Goal: Transaction & Acquisition: Purchase product/service

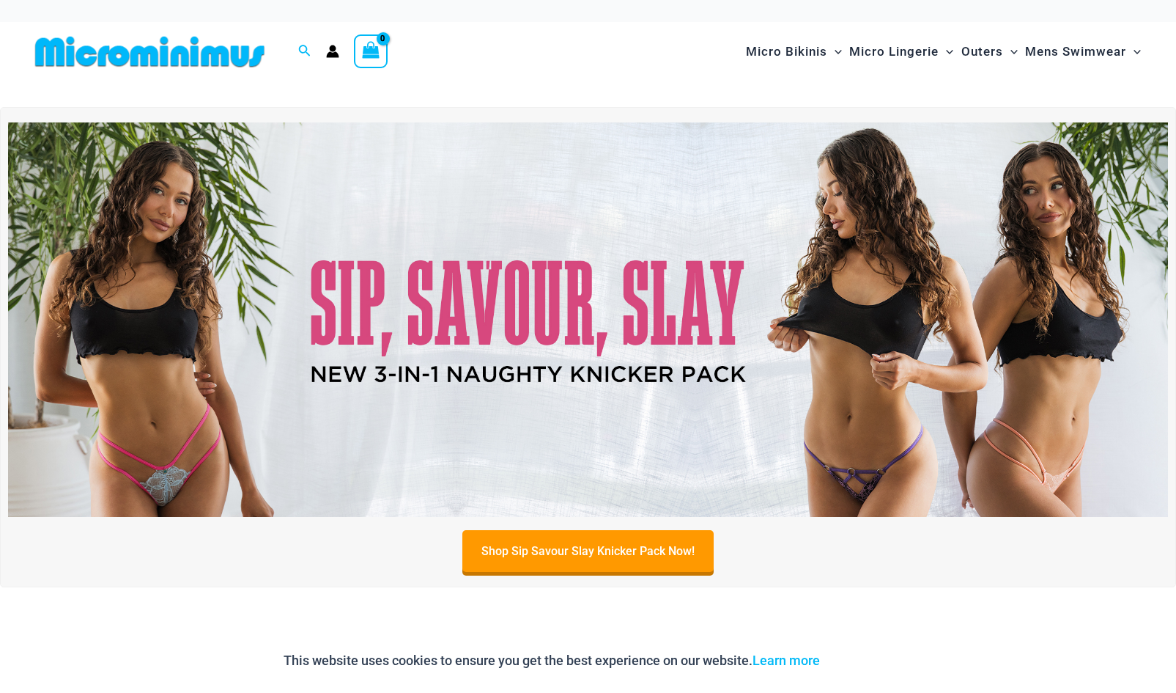
click at [639, 298] on img at bounding box center [588, 319] width 1160 height 394
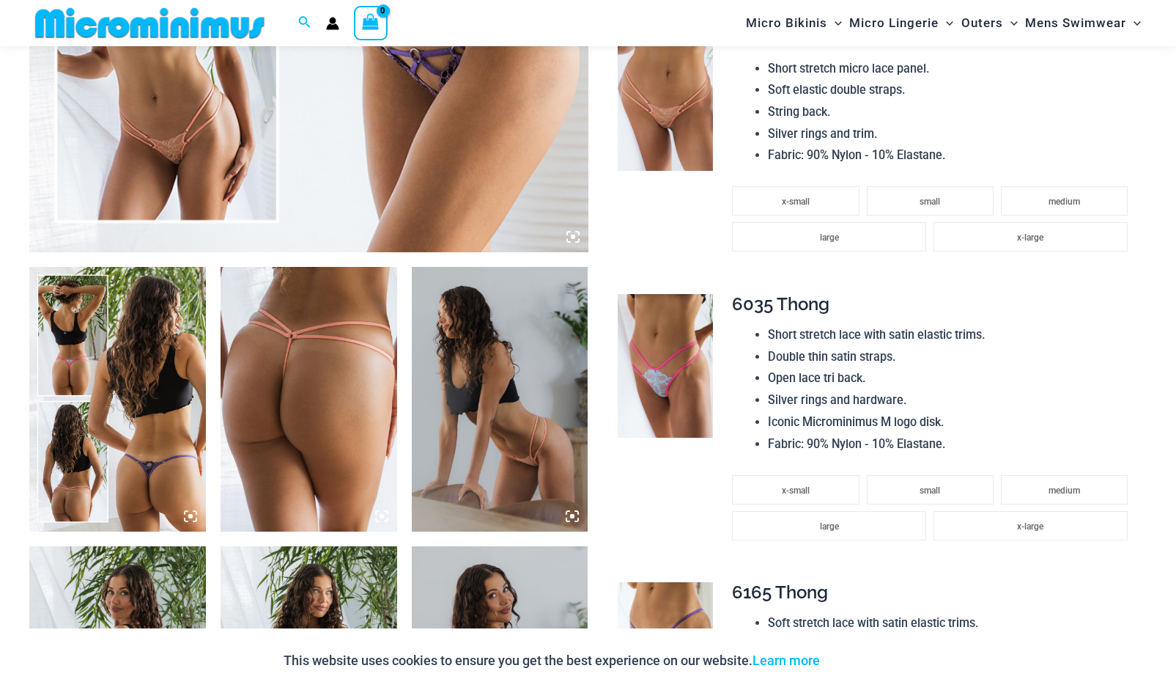
scroll to position [1013, 0]
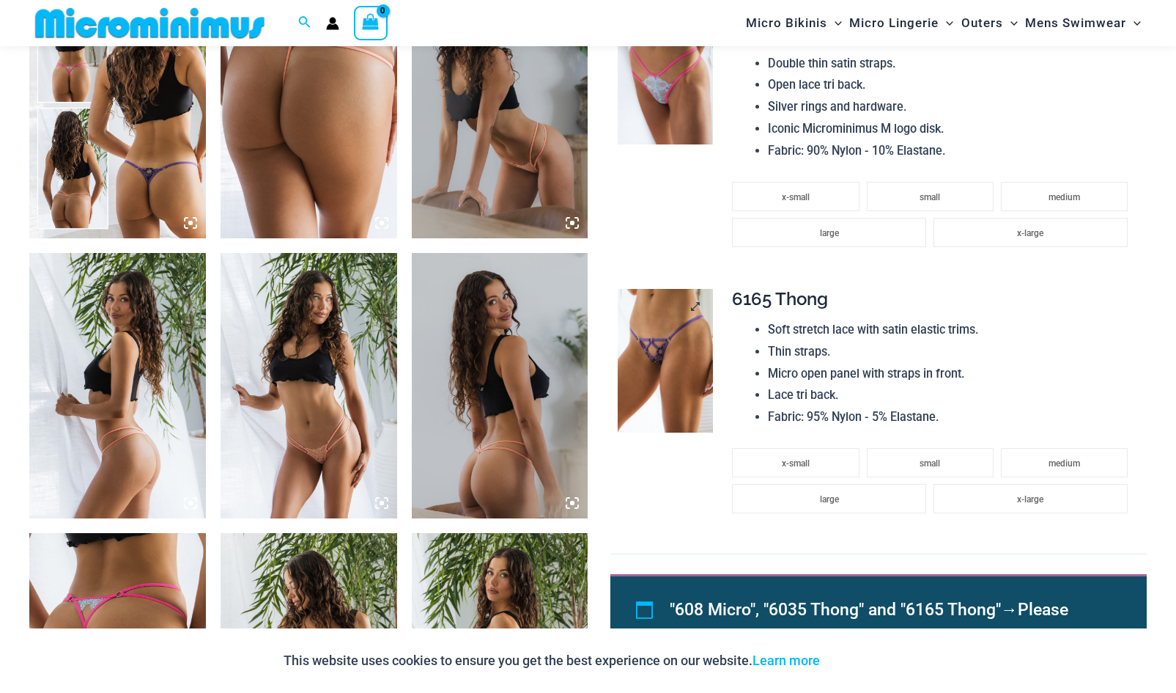
click at [636, 380] on img at bounding box center [665, 360] width 95 height 143
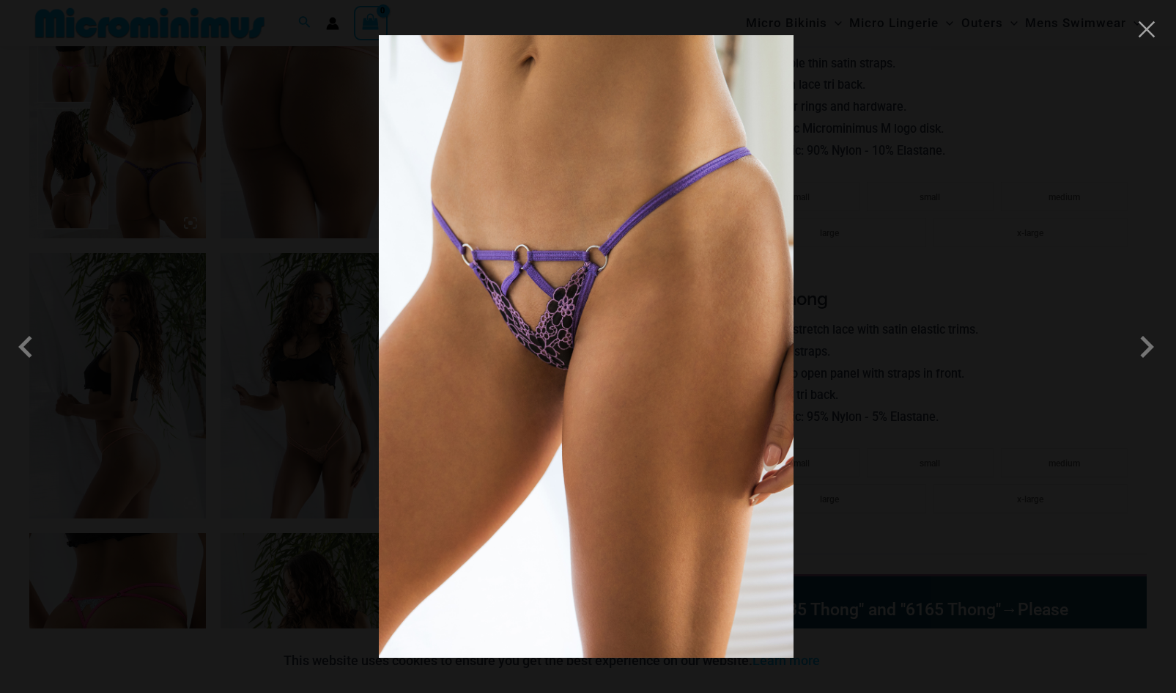
click at [960, 265] on div at bounding box center [588, 346] width 1176 height 693
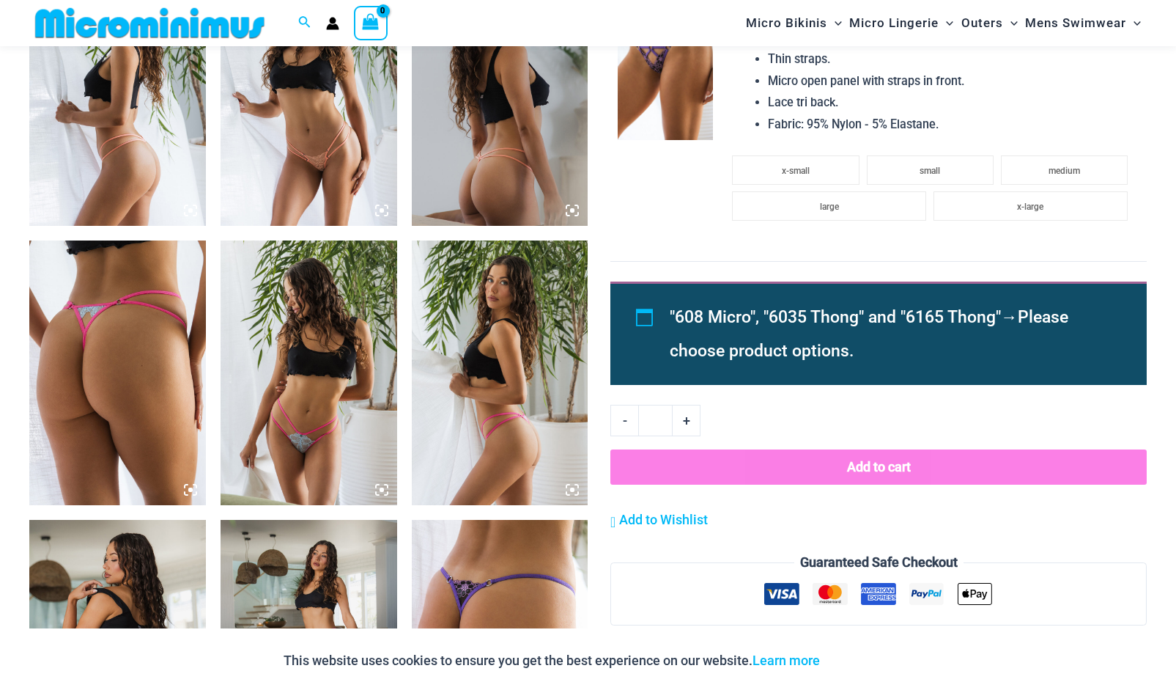
scroll to position [1306, 0]
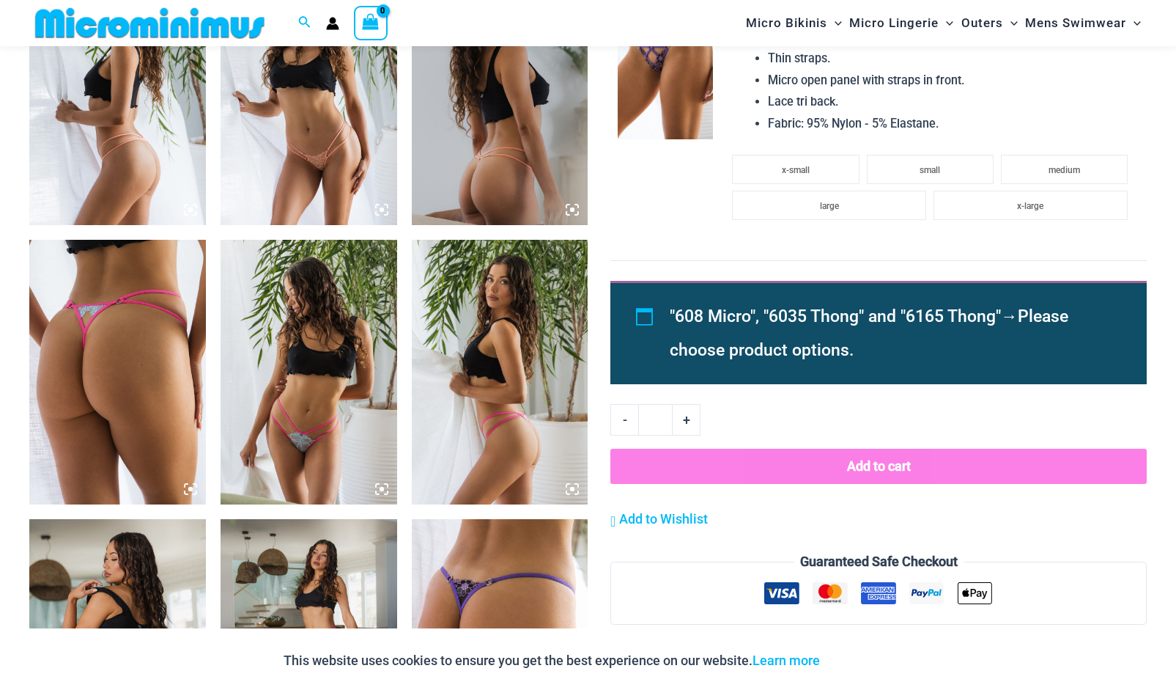
click at [325, 454] on img at bounding box center [309, 372] width 177 height 265
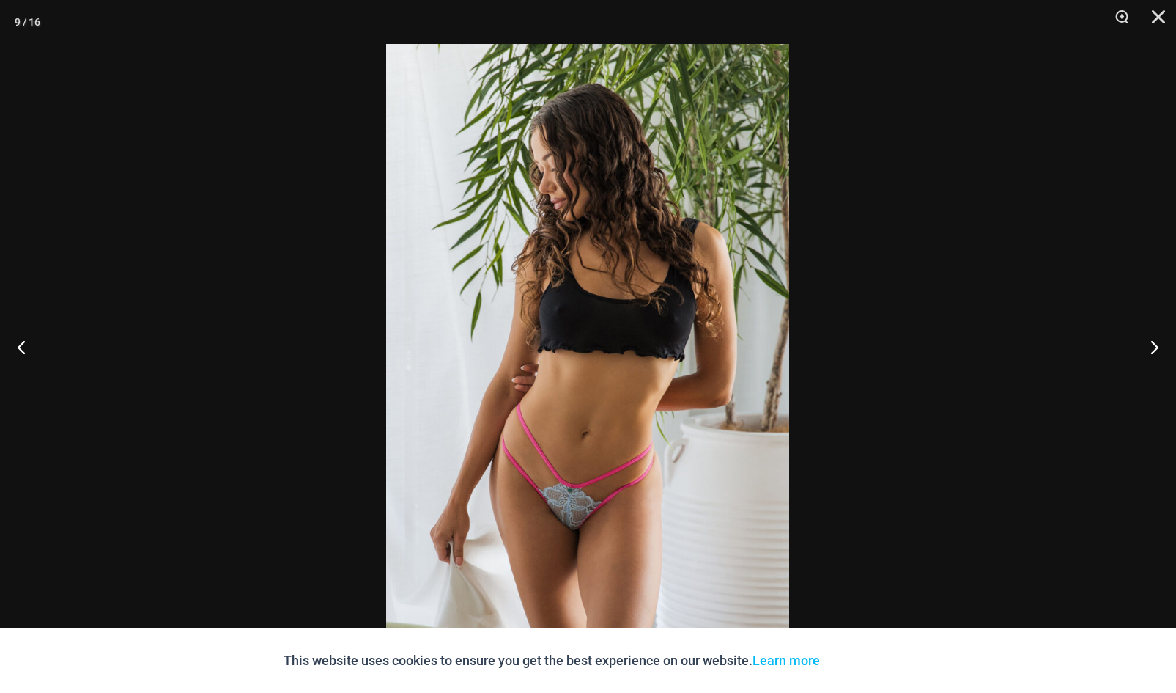
click at [982, 353] on div at bounding box center [588, 346] width 1176 height 693
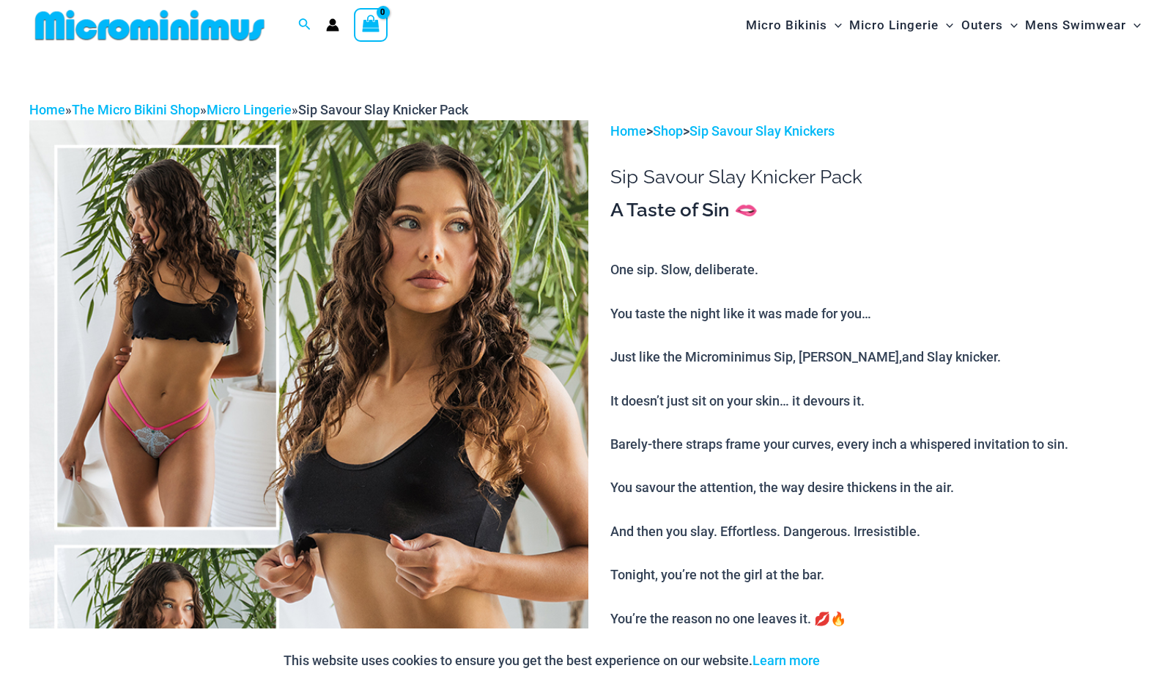
scroll to position [0, 0]
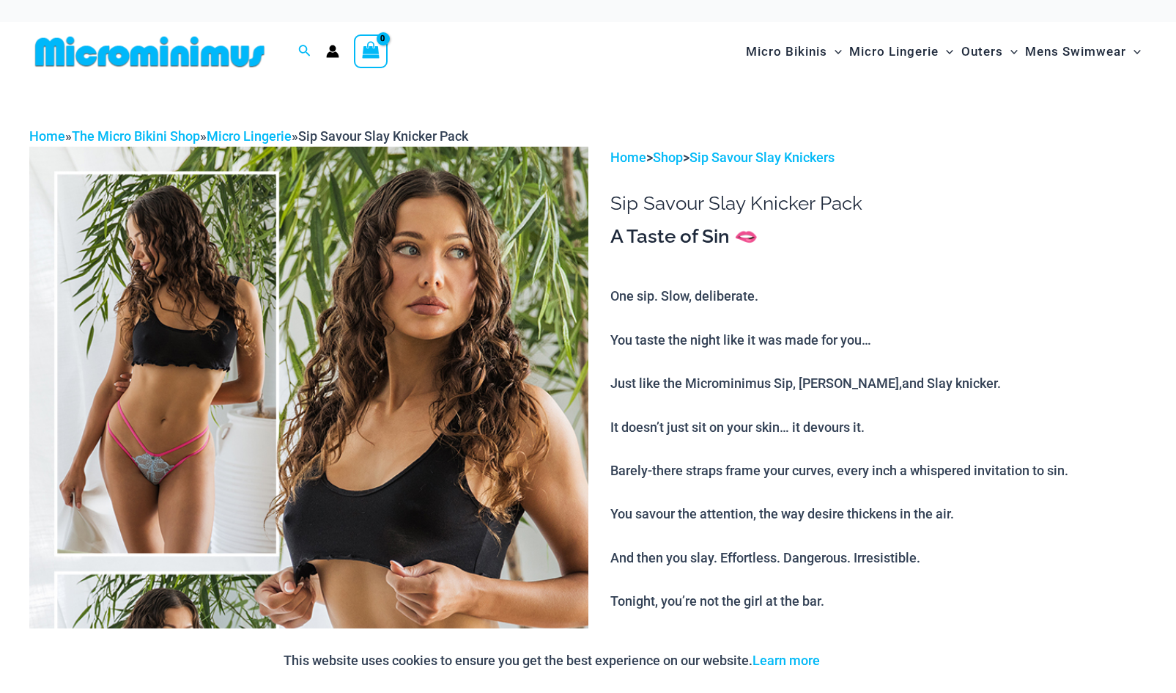
click at [433, 242] on img at bounding box center [308, 566] width 559 height 839
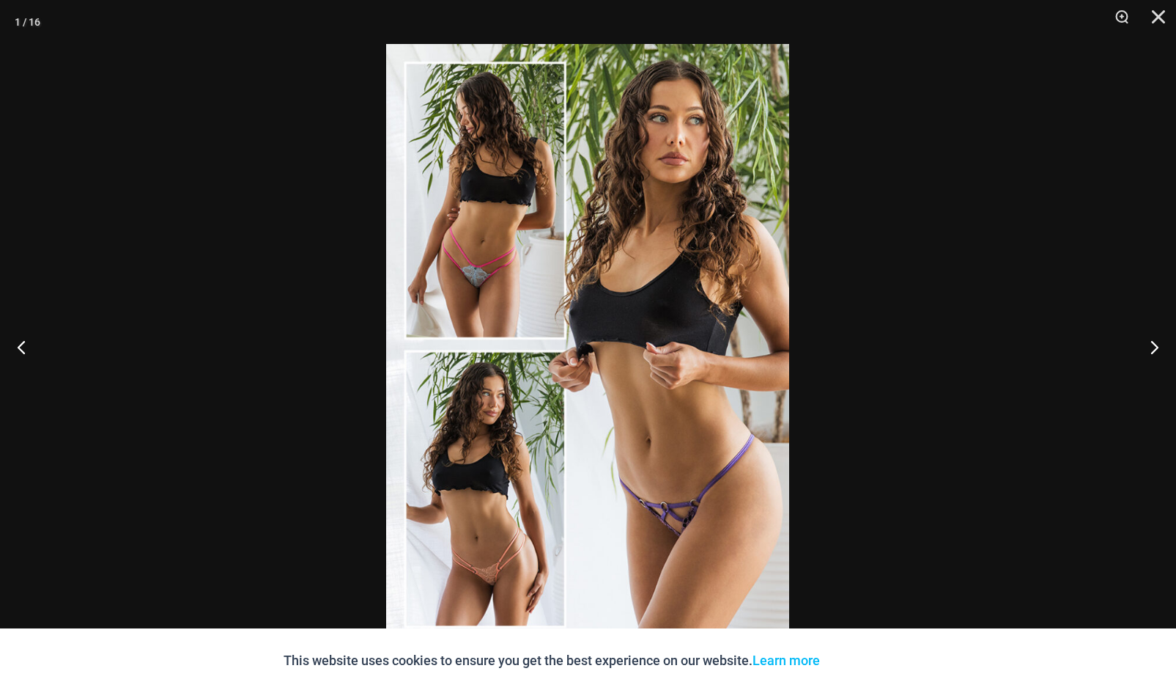
click at [904, 236] on div at bounding box center [588, 346] width 1176 height 693
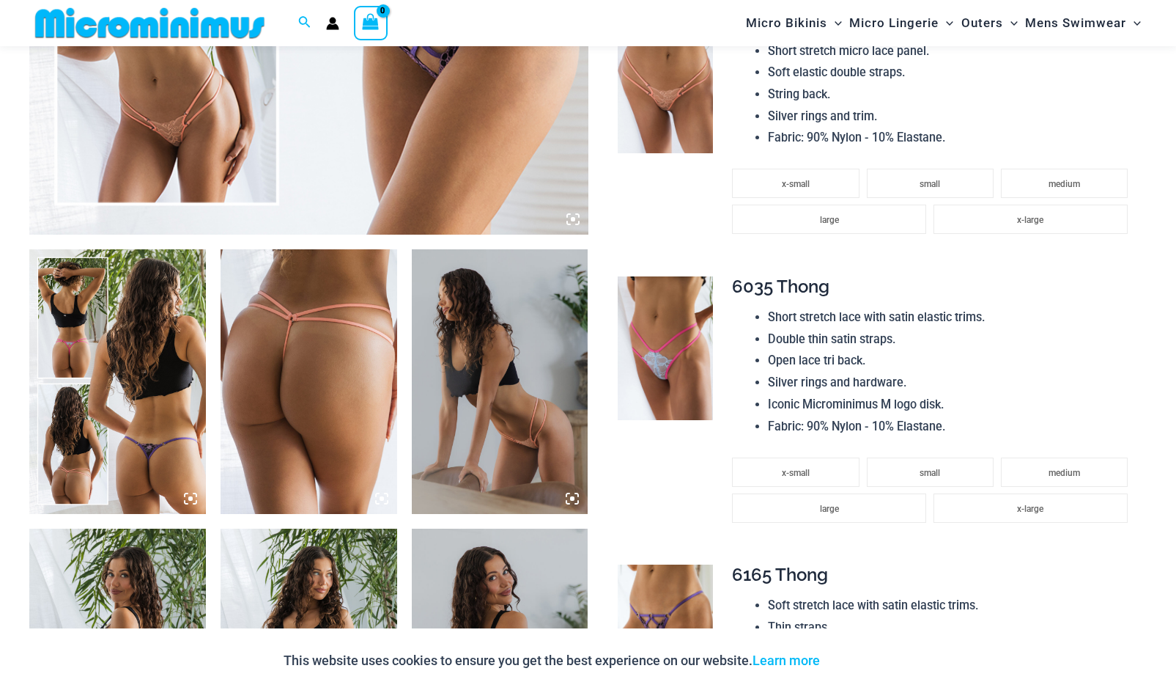
scroll to position [940, 0]
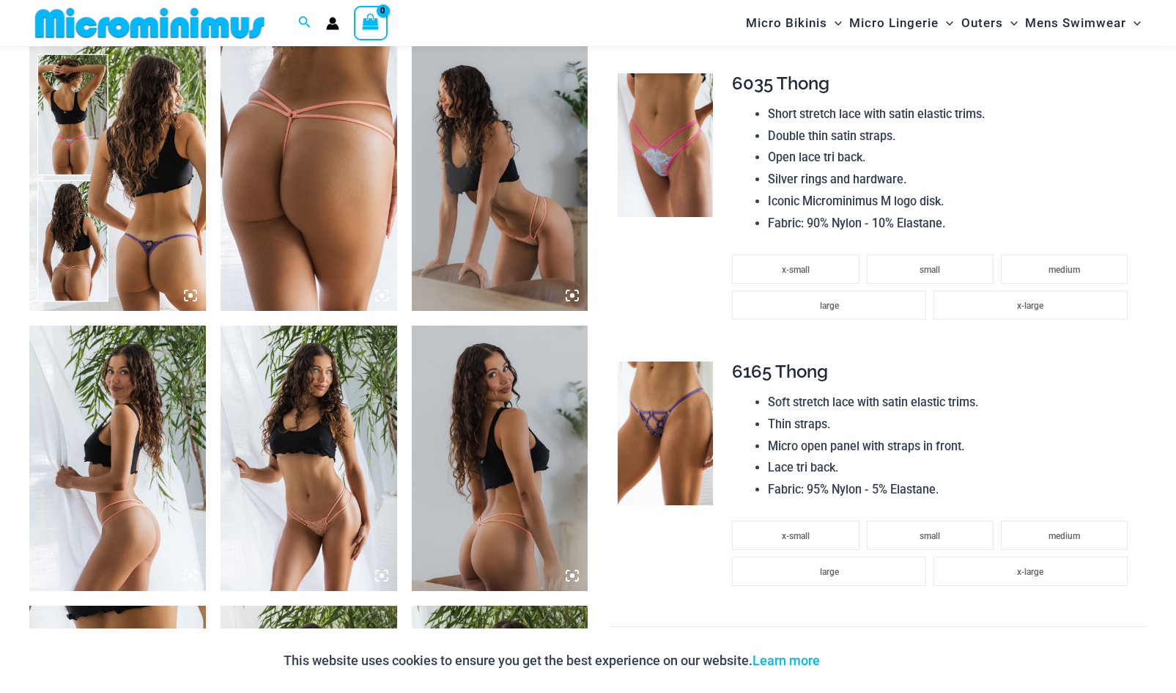
click at [491, 265] on img at bounding box center [500, 178] width 177 height 265
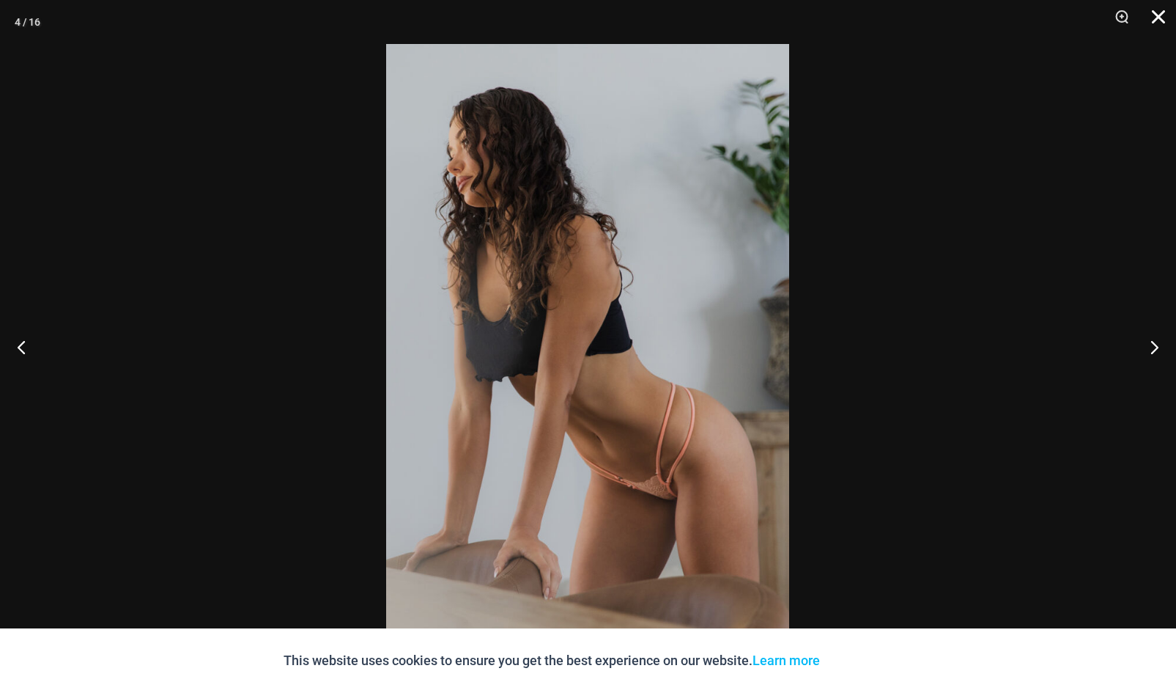
click at [1156, 27] on button "Close" at bounding box center [1153, 22] width 37 height 44
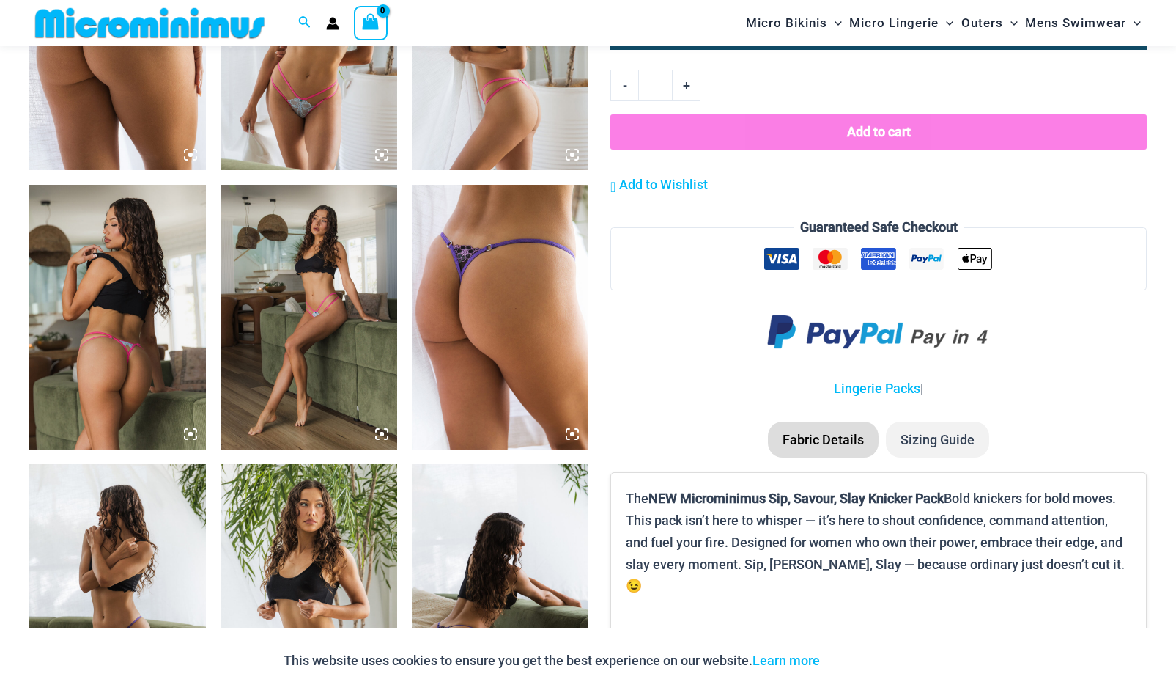
scroll to position [1673, 0]
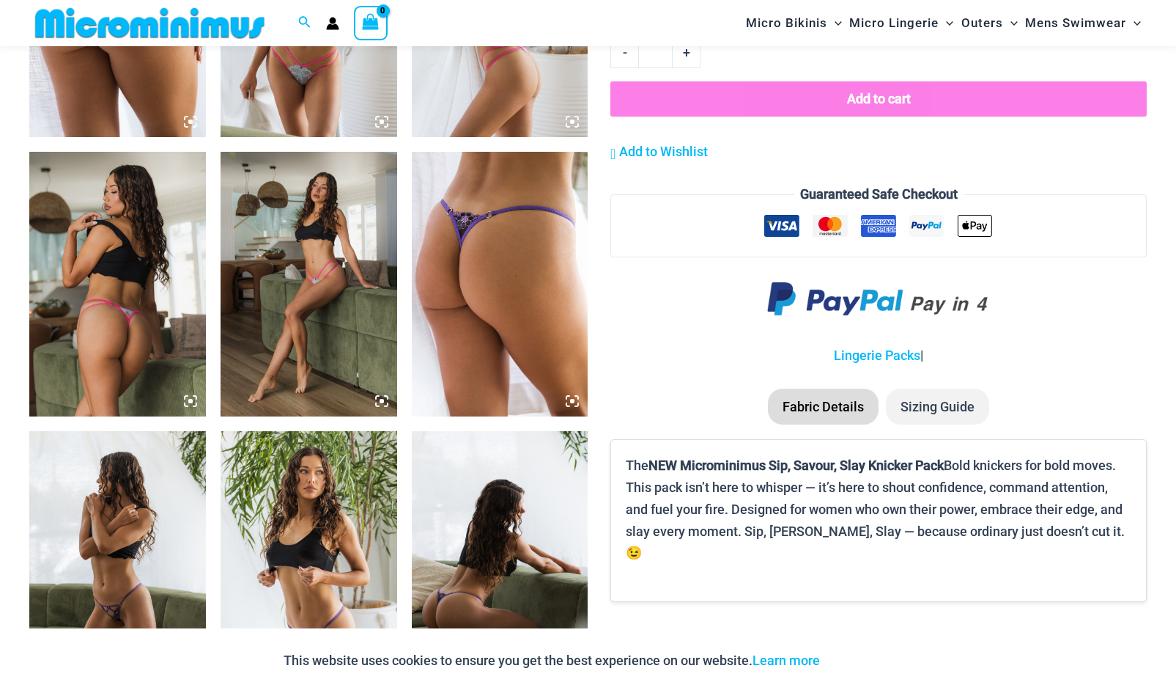
click at [154, 358] on img at bounding box center [117, 284] width 177 height 265
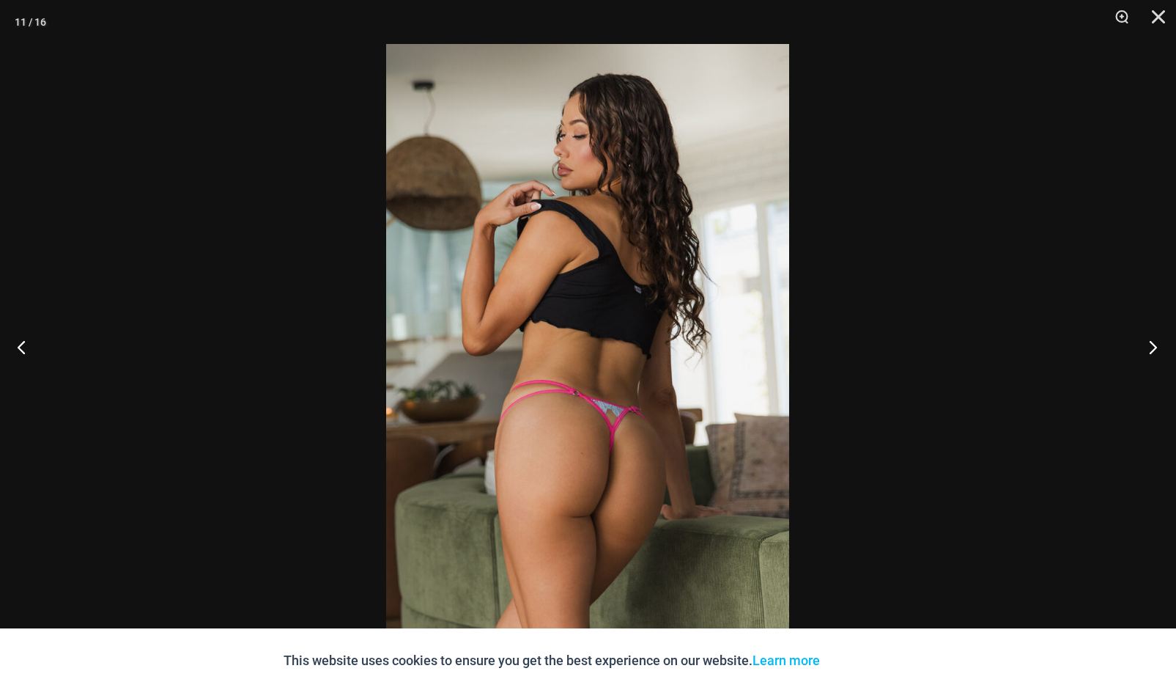
click at [1149, 347] on button "Next" at bounding box center [1149, 346] width 55 height 73
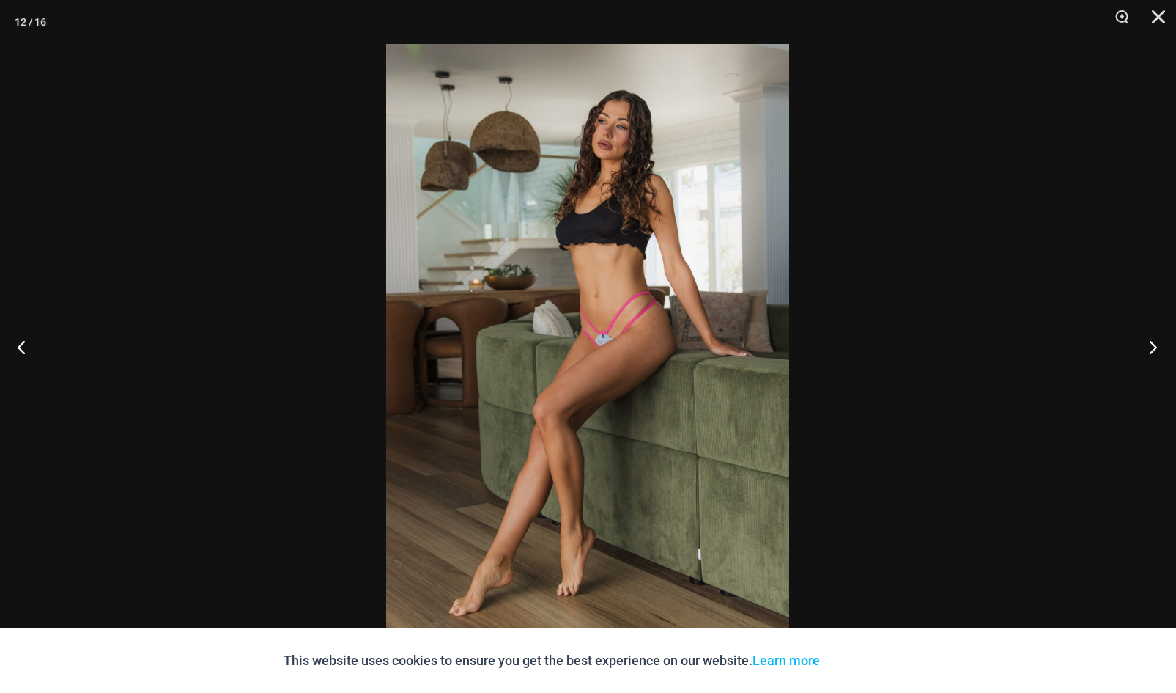
click at [1149, 347] on button "Next" at bounding box center [1149, 346] width 55 height 73
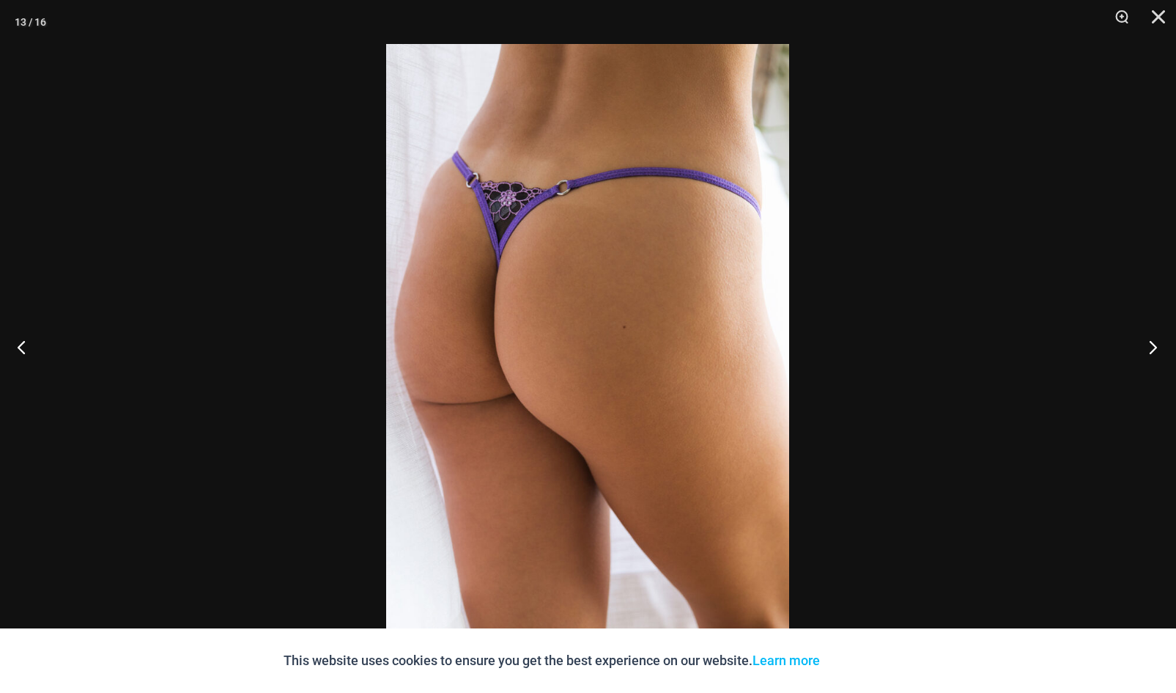
click at [1149, 347] on button "Next" at bounding box center [1149, 346] width 55 height 73
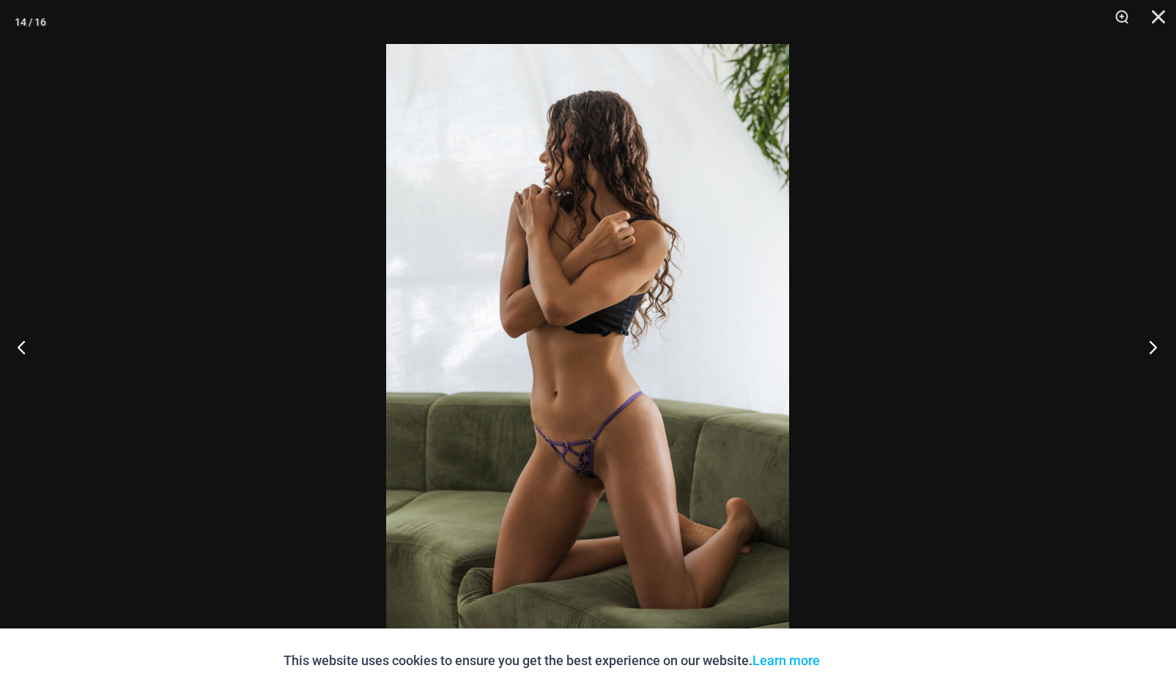
click at [1149, 347] on button "Next" at bounding box center [1149, 346] width 55 height 73
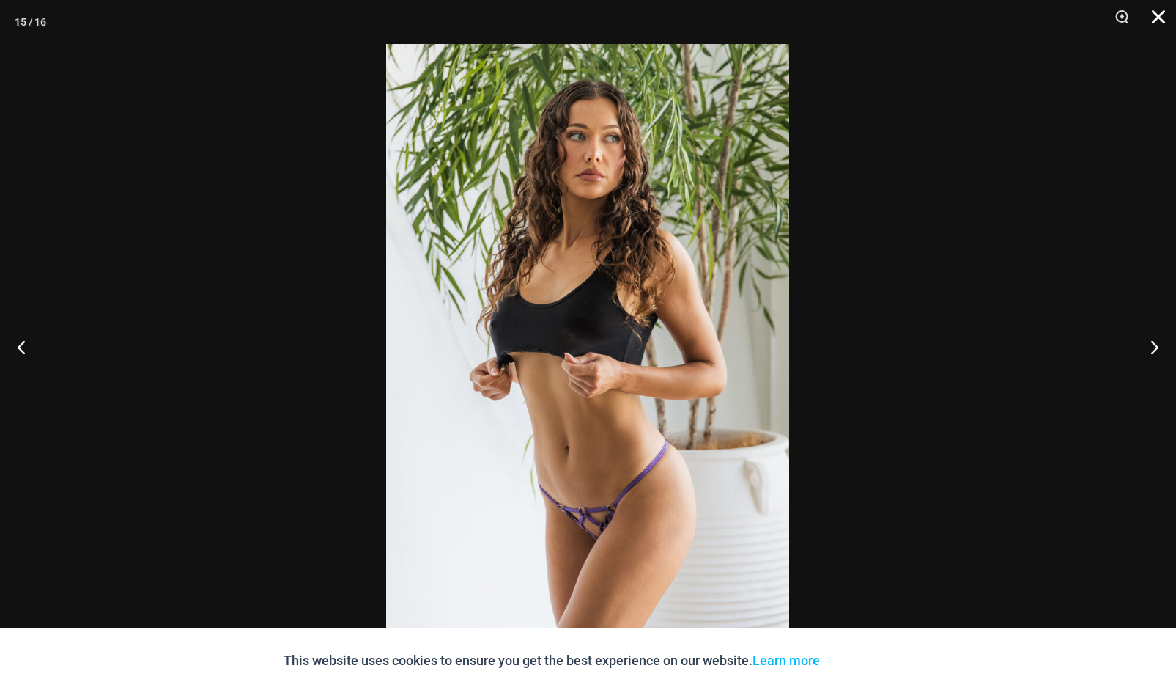
click at [1154, 18] on button "Close" at bounding box center [1153, 22] width 37 height 44
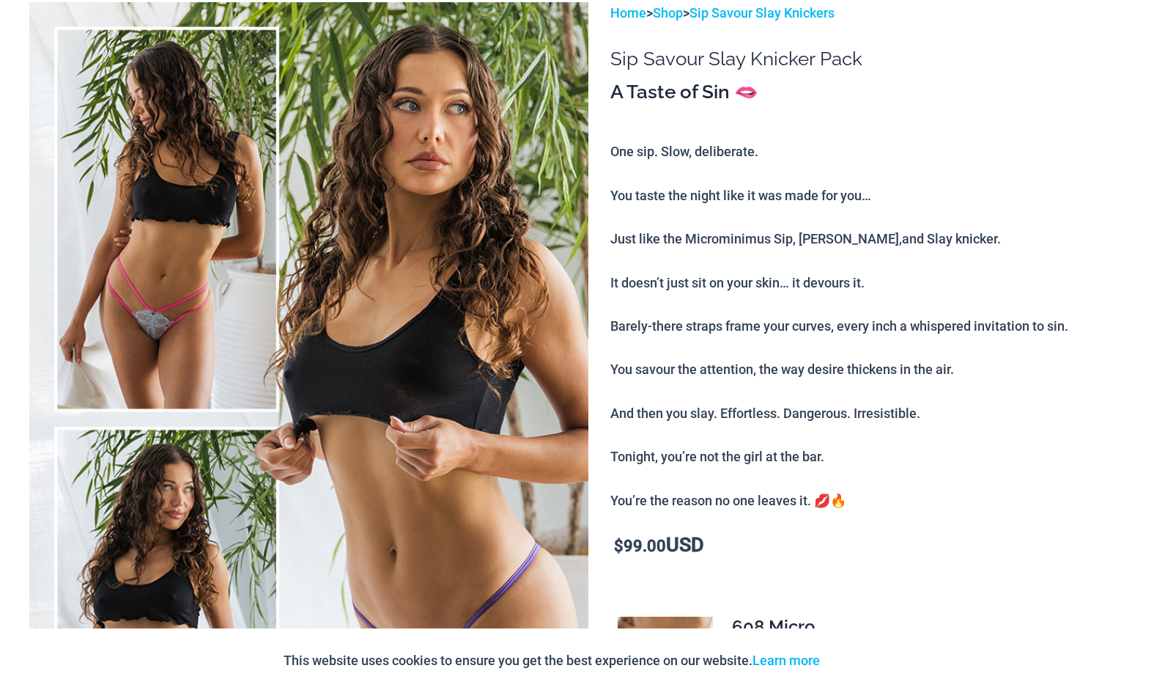
scroll to position [0, 0]
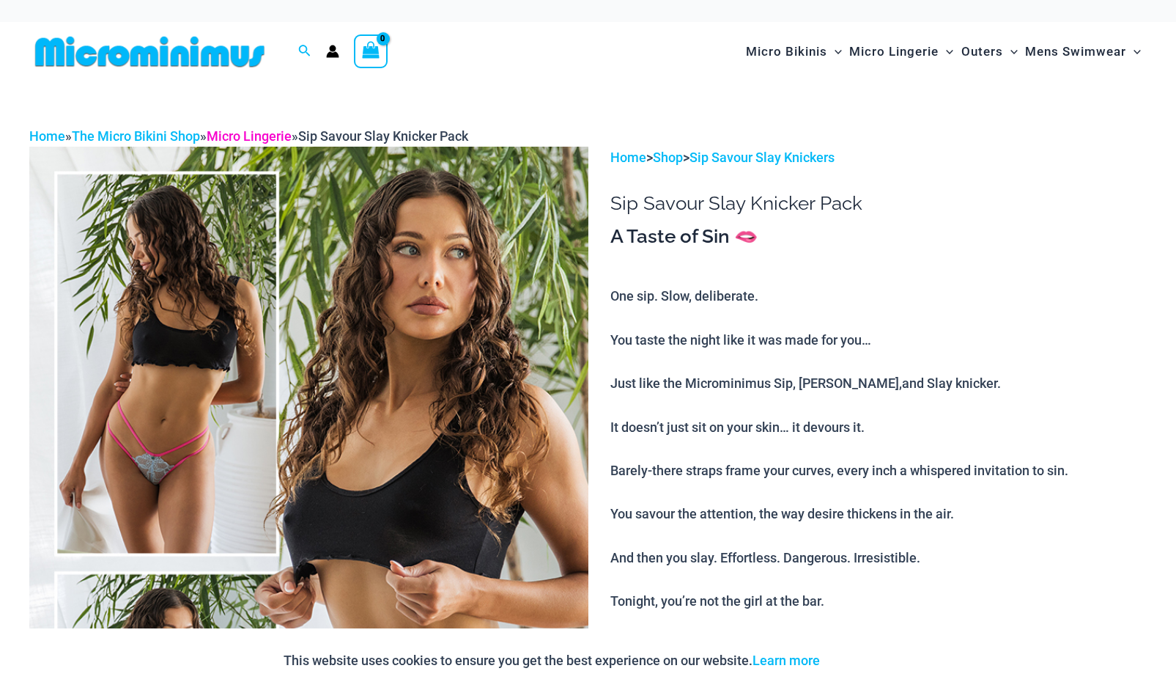
click at [270, 133] on link "Micro Lingerie" at bounding box center [249, 135] width 85 height 15
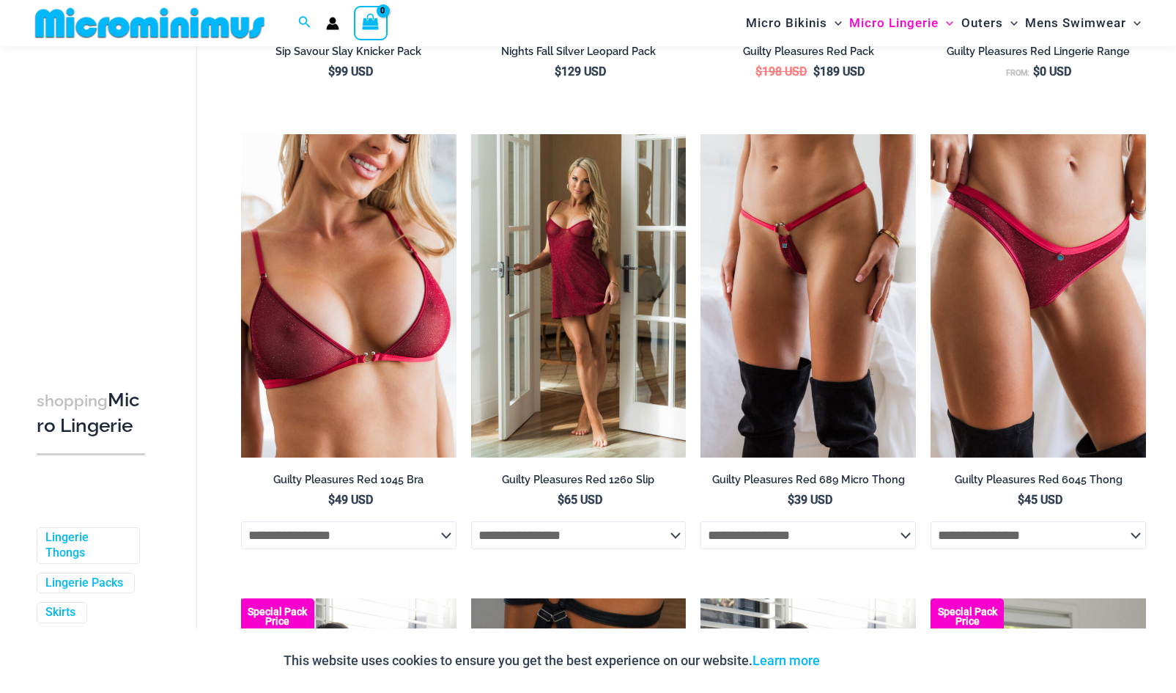
scroll to position [500, 0]
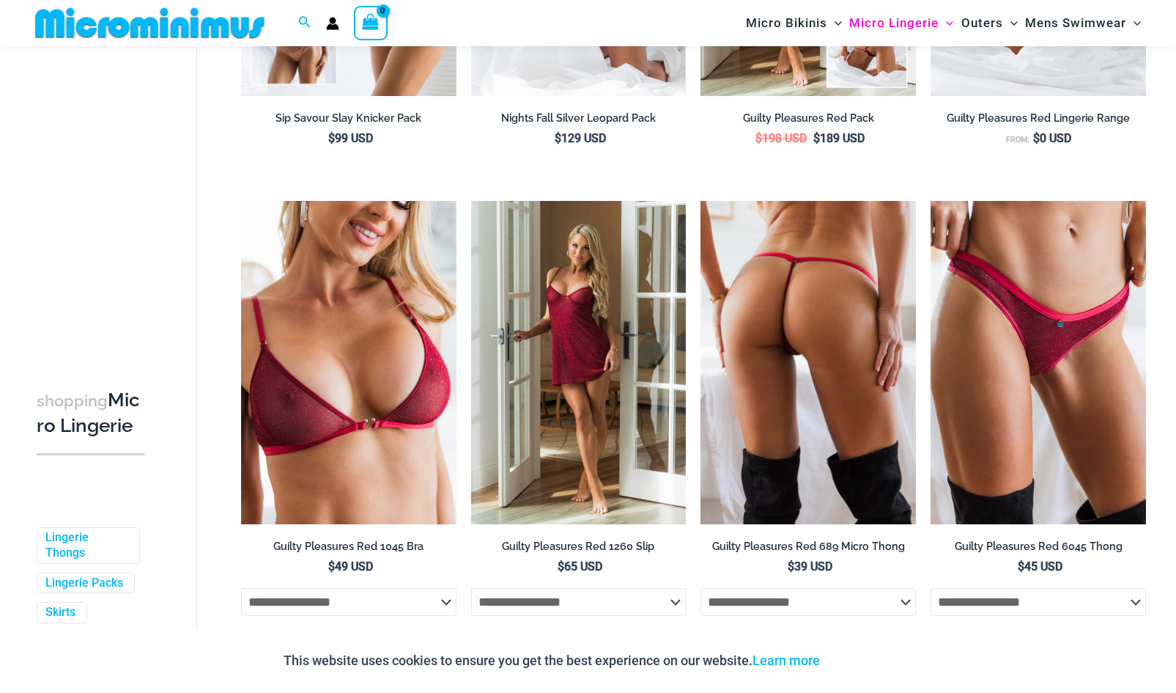
click at [802, 379] on img at bounding box center [809, 362] width 216 height 323
